Goal: Transaction & Acquisition: Purchase product/service

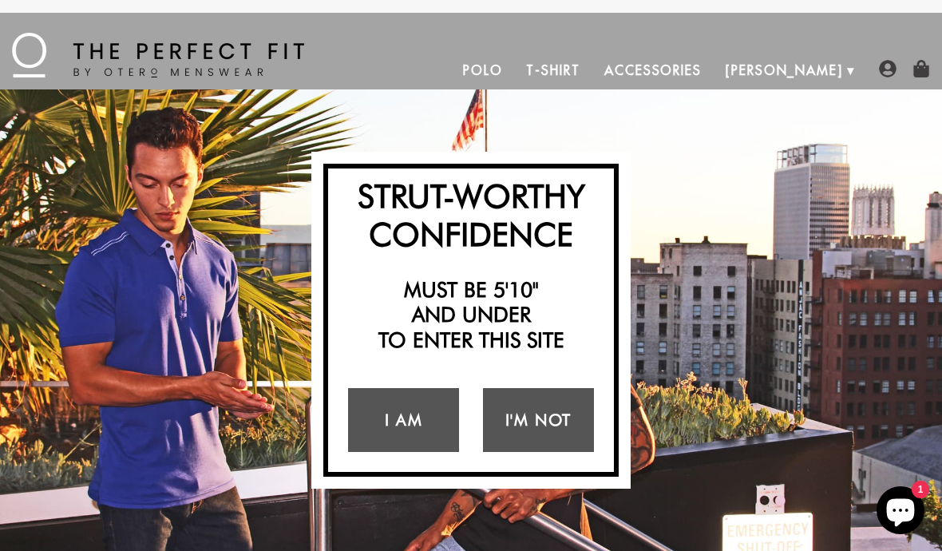
scroll to position [43, 0]
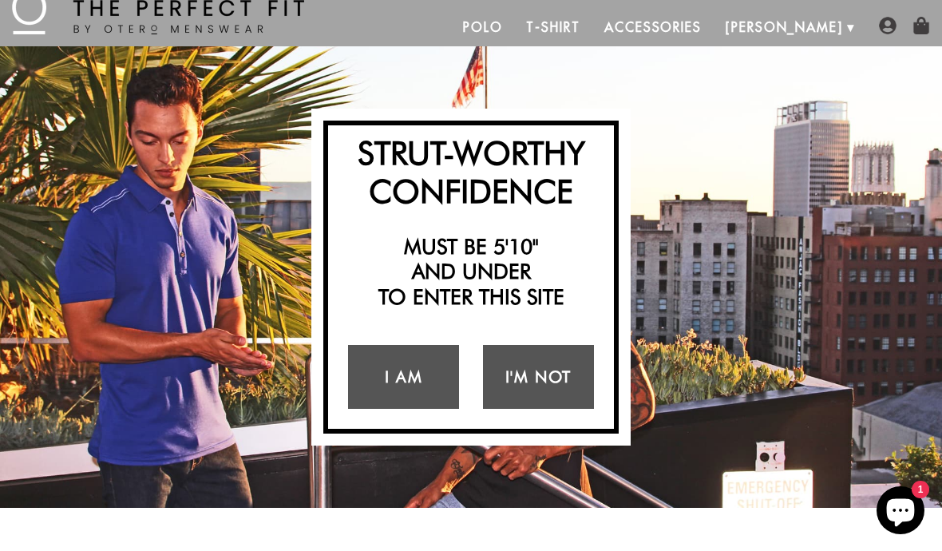
click at [422, 398] on link "I Am" at bounding box center [403, 377] width 111 height 64
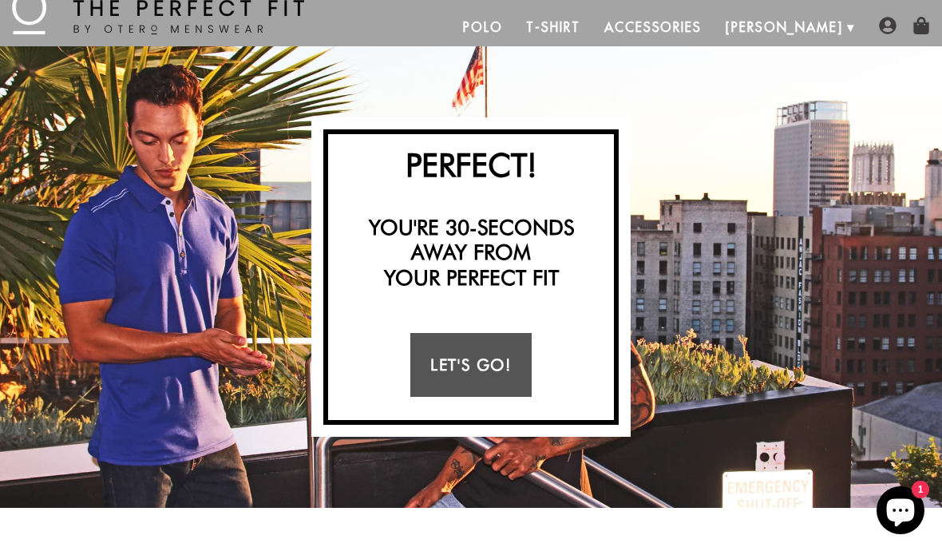
click at [523, 364] on link "Let's Go!" at bounding box center [470, 365] width 121 height 64
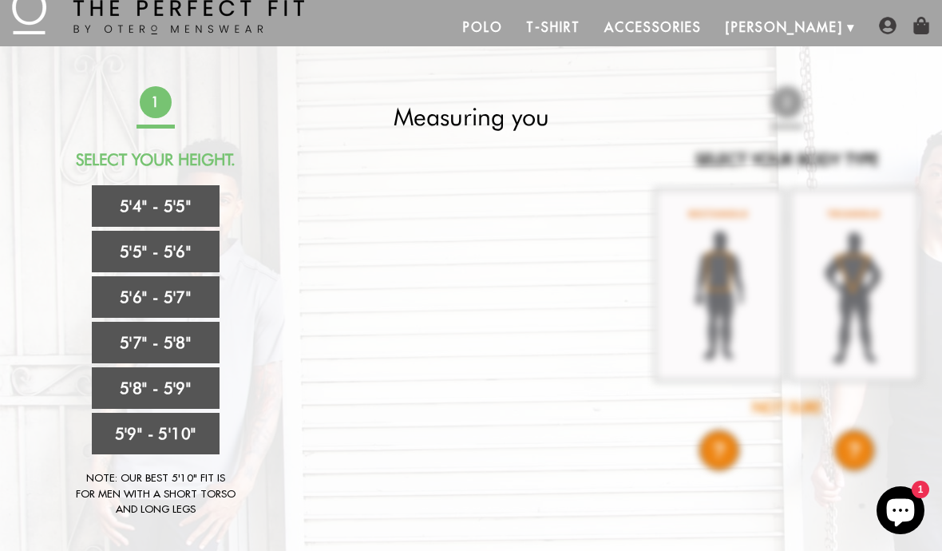
click at [193, 251] on link "5'5" - 5'6"" at bounding box center [156, 252] width 128 height 42
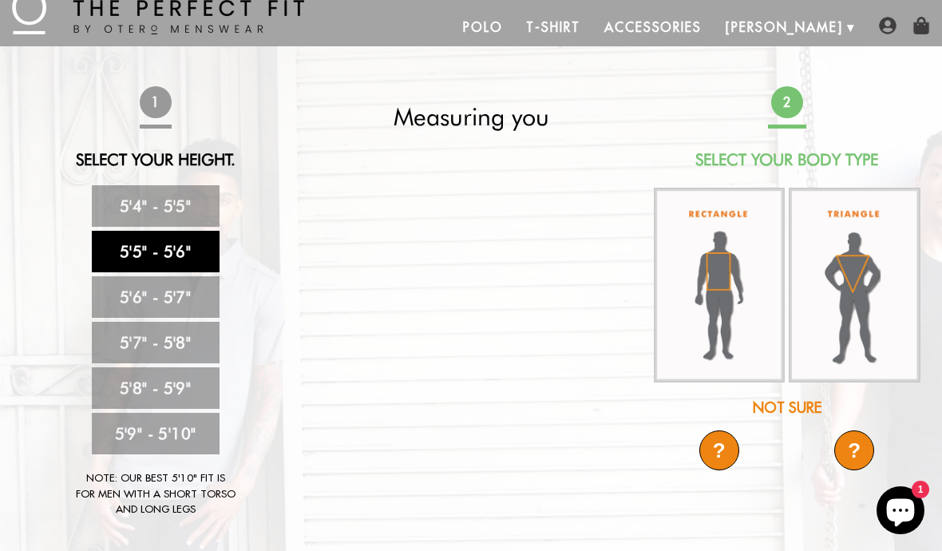
click at [723, 267] on img at bounding box center [720, 286] width 132 height 196
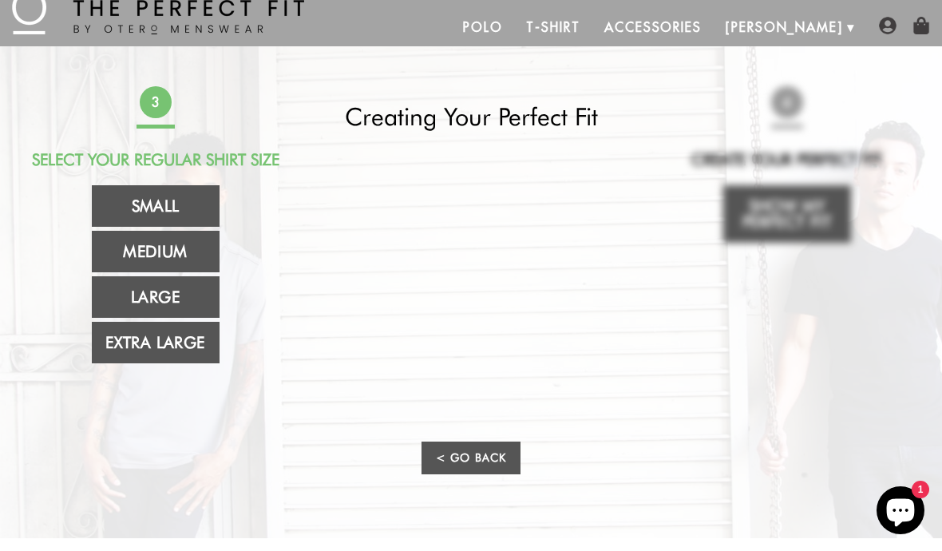
click at [136, 249] on link "Medium" at bounding box center [156, 252] width 128 height 42
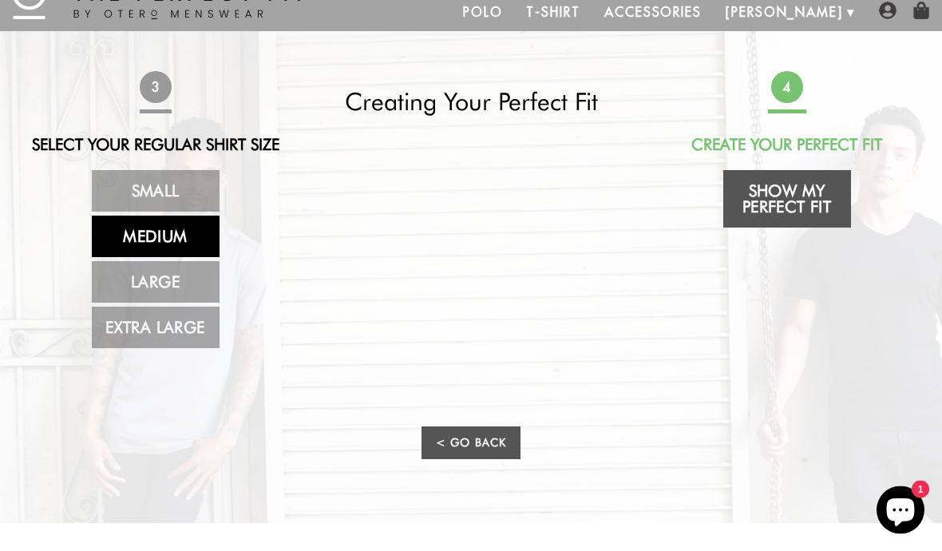
scroll to position [0, 0]
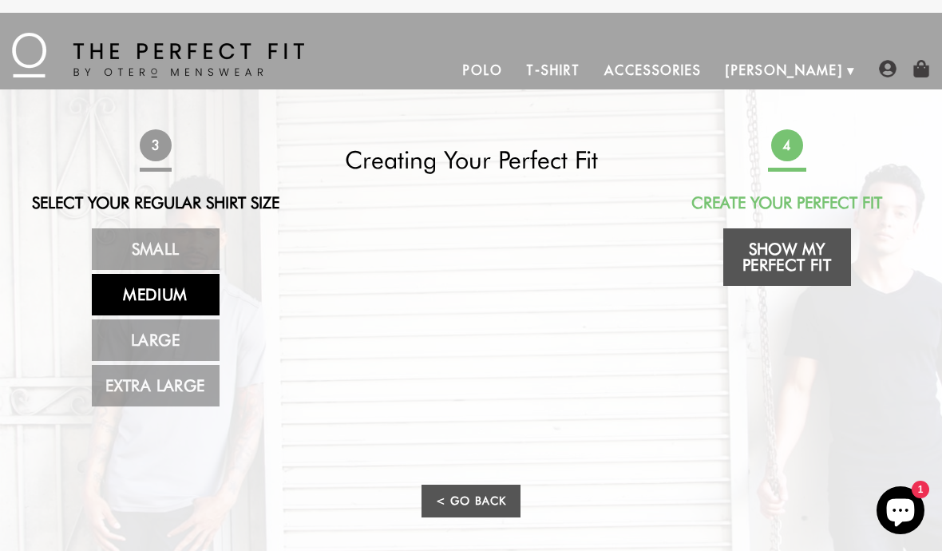
click at [881, 156] on div "4 Create Your Perfect Fit Show My Perfect Fit" at bounding box center [787, 209] width 271 height 161
click at [714, 80] on link "Accessories" at bounding box center [653, 70] width 121 height 38
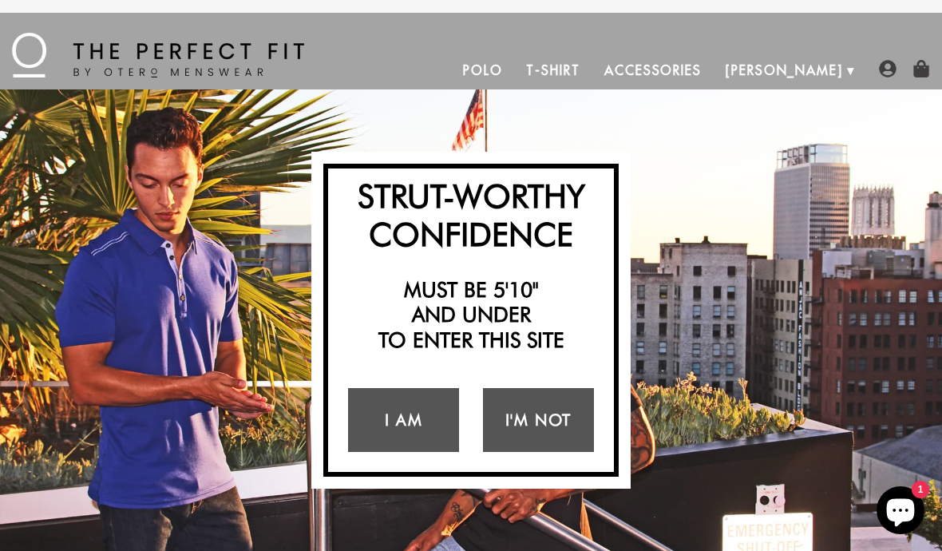
scroll to position [43, 0]
